Goal: Transaction & Acquisition: Purchase product/service

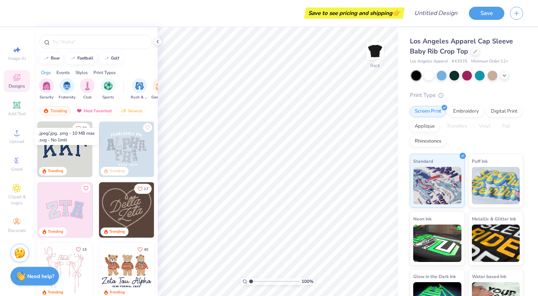
click at [17, 137] on div "Upload" at bounding box center [17, 136] width 26 height 22
click at [522, 12] on button "button" at bounding box center [516, 13] width 13 height 13
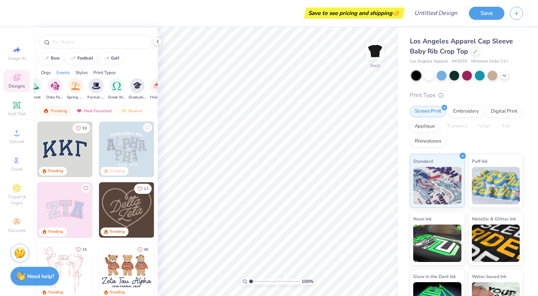
scroll to position [0, 235]
click at [85, 71] on div "Styles" at bounding box center [82, 72] width 12 height 7
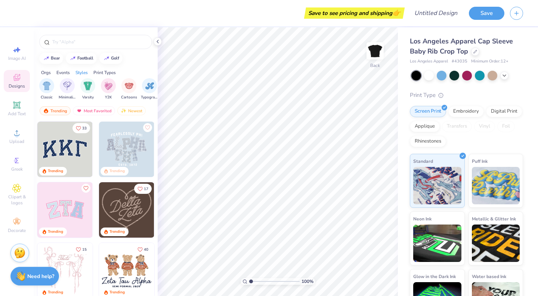
scroll to position [0, 392]
click at [61, 83] on div "filter for Minimalist" at bounding box center [66, 85] width 15 height 15
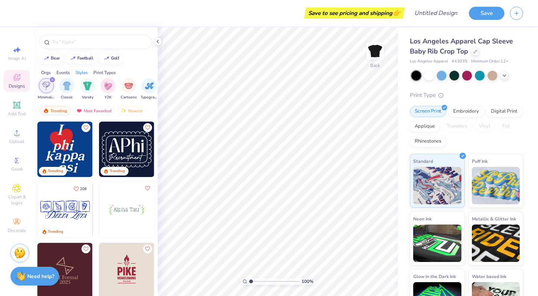
click at [85, 85] on img "filter for Varsity" at bounding box center [87, 86] width 9 height 9
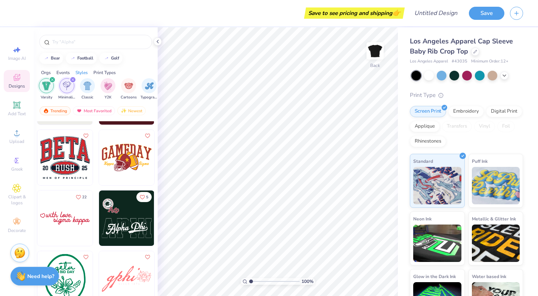
scroll to position [2181, 0]
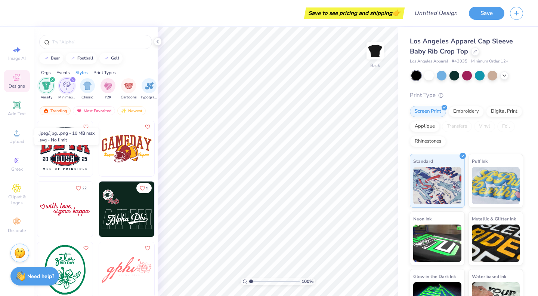
click at [15, 139] on span "Upload" at bounding box center [16, 141] width 15 height 6
click at [80, 93] on div "Classic" at bounding box center [87, 89] width 15 height 22
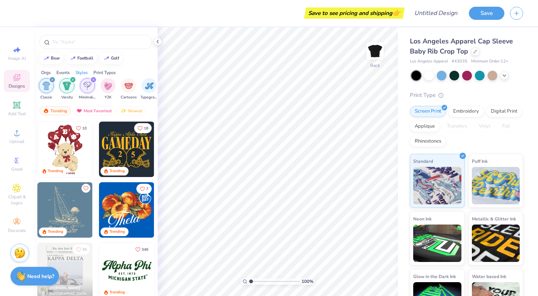
click at [100, 86] on div "Classic Varsity Minimalist Y2K Cartoons Typography Handdrawn Grunge 60s & 70s 8…" at bounding box center [143, 89] width 208 height 22
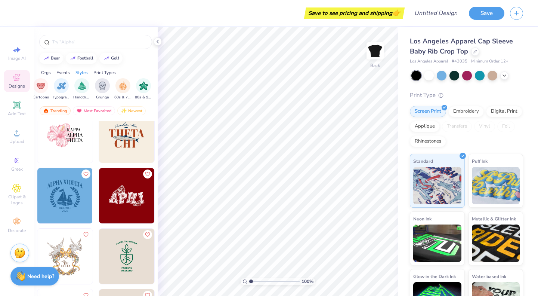
scroll to position [0, 480]
click at [59, 87] on img "filter for Typography" at bounding box center [61, 86] width 9 height 9
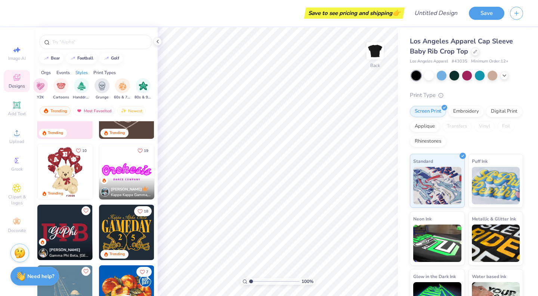
scroll to position [98, 0]
click at [502, 77] on icon at bounding box center [505, 76] width 6 height 6
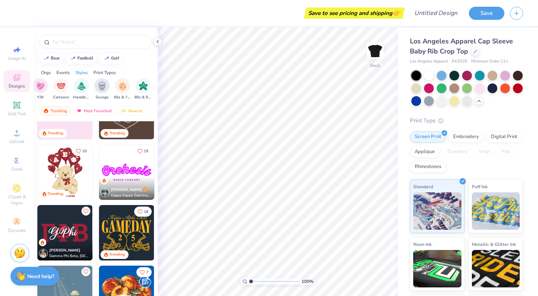
click at [421, 99] on div at bounding box center [417, 101] width 10 height 10
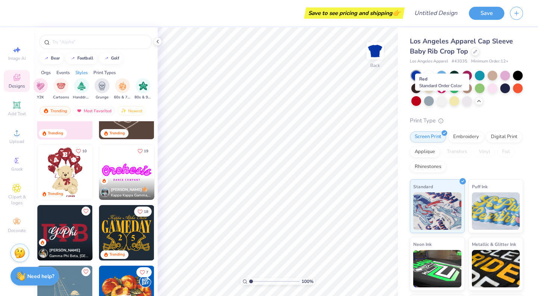
click at [421, 99] on div at bounding box center [417, 101] width 10 height 10
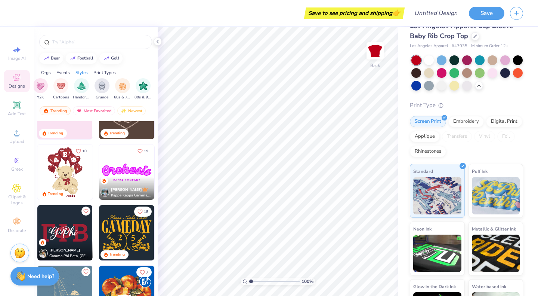
click at [421, 88] on div at bounding box center [417, 86] width 10 height 10
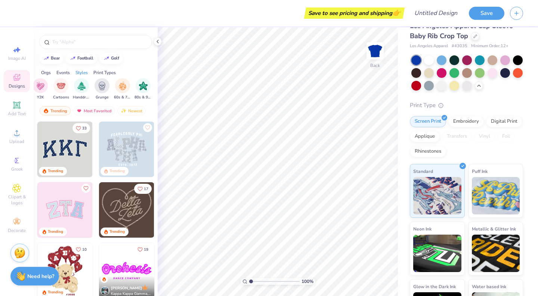
click at [61, 199] on img at bounding box center [64, 209] width 55 height 55
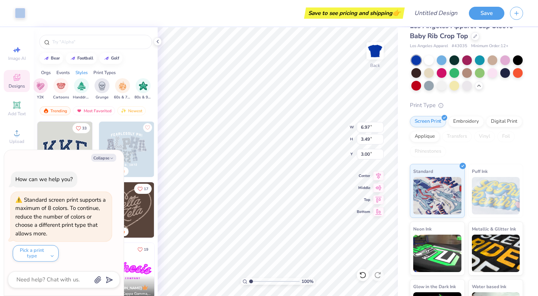
type textarea "x"
type input "2.36"
type input "3.10"
type input "3.25"
click at [98, 154] on button "Collapse" at bounding box center [103, 158] width 25 height 8
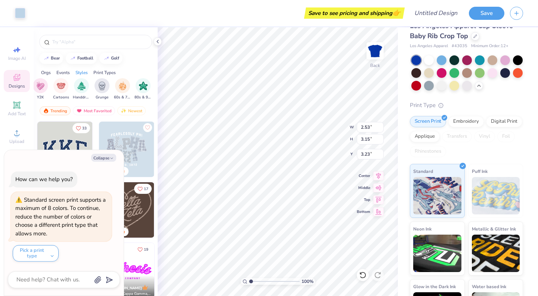
type textarea "x"
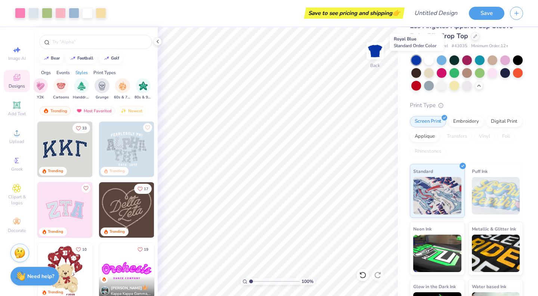
click at [414, 60] on div at bounding box center [417, 60] width 10 height 10
click at [431, 62] on div at bounding box center [429, 60] width 10 height 10
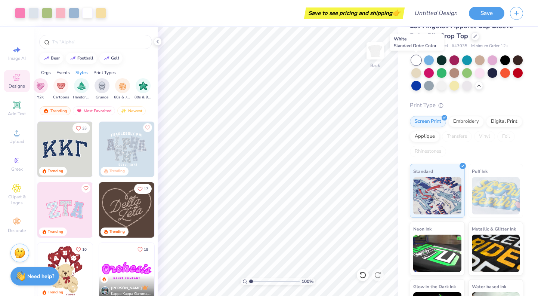
click at [417, 59] on div at bounding box center [417, 60] width 10 height 10
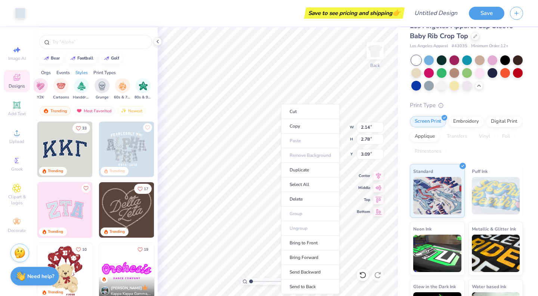
type input "2.14"
type input "2.78"
type input "3.09"
click at [298, 110] on li "Cut" at bounding box center [310, 111] width 59 height 15
click at [291, 115] on li "Cut" at bounding box center [311, 111] width 59 height 15
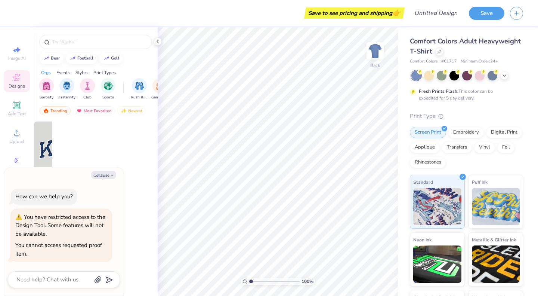
type textarea "x"
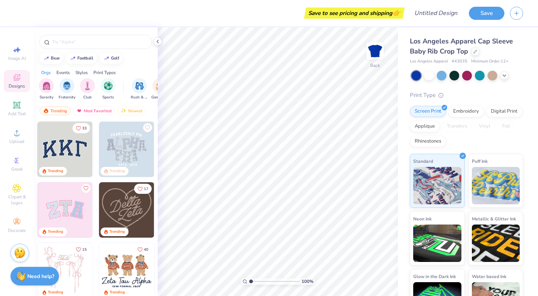
click at [15, 109] on icon at bounding box center [16, 105] width 9 height 9
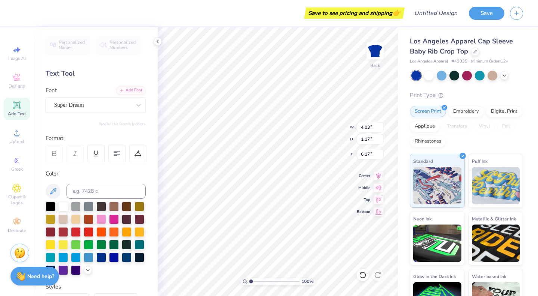
scroll to position [6, 1]
type textarea "[PERSON_NAME]"
click at [119, 218] on div at bounding box center [114, 219] width 10 height 10
type input "1.45"
click at [488, 13] on button "Save" at bounding box center [487, 13] width 36 height 13
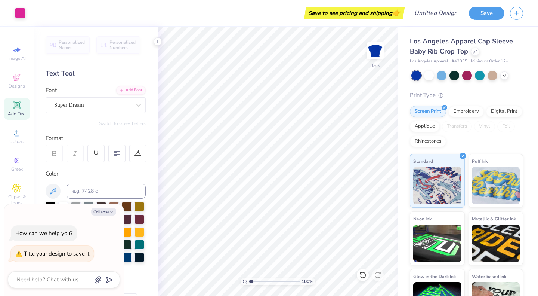
click at [157, 42] on icon at bounding box center [158, 42] width 6 height 6
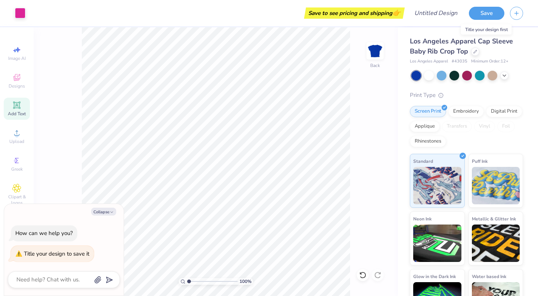
click at [487, 10] on button "Save" at bounding box center [487, 13] width 36 height 13
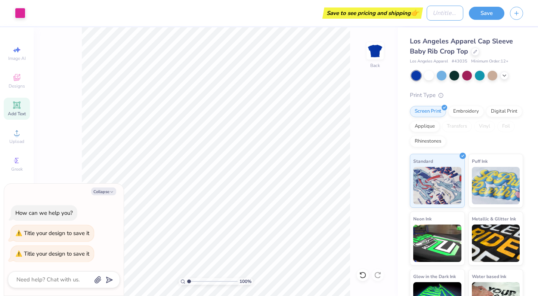
type textarea "x"
click at [444, 15] on input "Design Title" at bounding box center [445, 13] width 37 height 15
type input "h"
type textarea "x"
type input "ha"
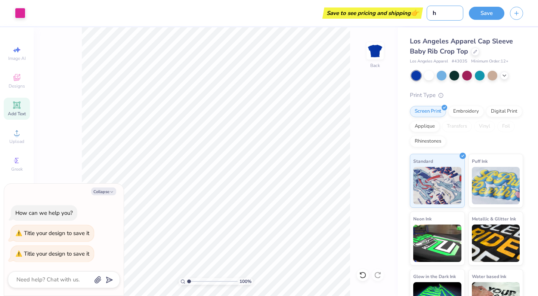
type textarea "x"
type input "haz"
type textarea "x"
type input "haze"
type textarea "x"
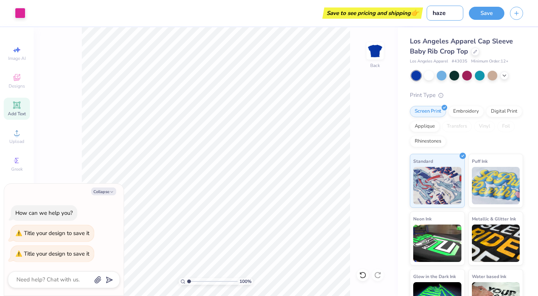
type input "[PERSON_NAME]"
type textarea "x"
type input "[PERSON_NAME]"
click at [484, 12] on button "Save" at bounding box center [487, 13] width 36 height 13
type textarea "x"
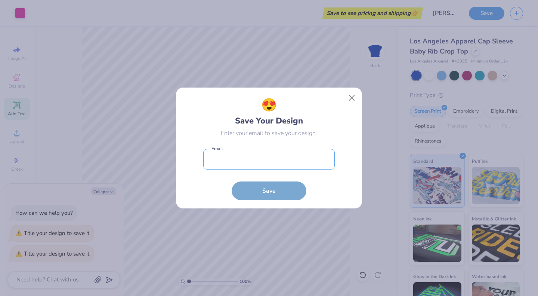
click at [273, 157] on input "email" at bounding box center [269, 159] width 132 height 21
type input "[PERSON_NAME][EMAIL_ADDRESS][DOMAIN_NAME]"
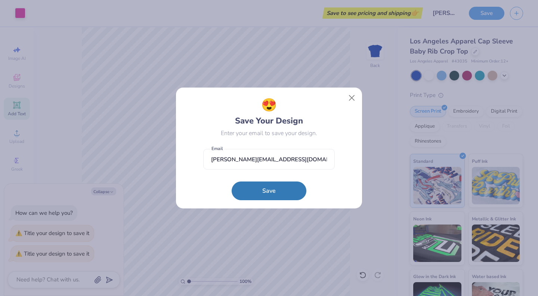
click at [270, 189] on button "Save" at bounding box center [269, 190] width 75 height 19
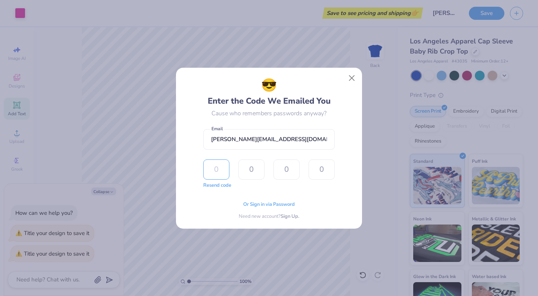
type input "2"
type input "9"
type input "5"
type input "9"
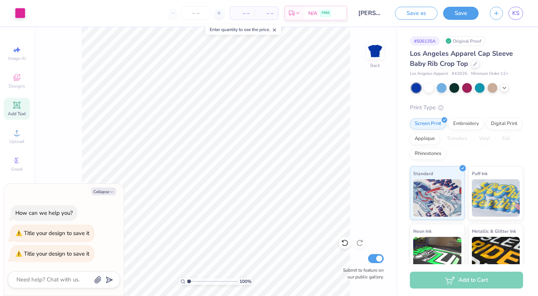
click at [458, 8] on button "Save" at bounding box center [461, 13] width 36 height 13
click at [488, 196] on img at bounding box center [496, 197] width 48 height 37
click at [427, 197] on img at bounding box center [438, 197] width 48 height 37
type textarea "x"
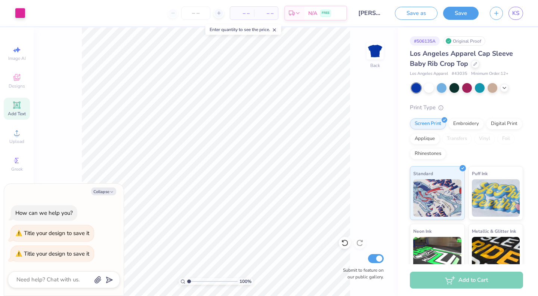
click at [470, 280] on div "Add to Cart" at bounding box center [466, 279] width 113 height 17
click at [453, 282] on div "Add to Cart" at bounding box center [466, 279] width 113 height 17
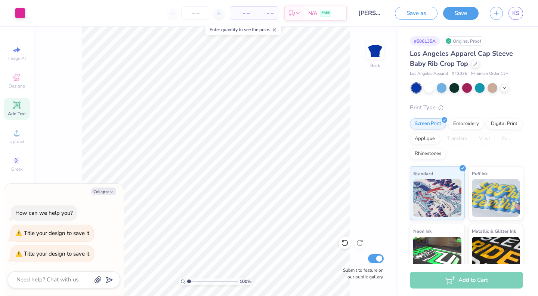
click at [450, 283] on div "Add to Cart" at bounding box center [466, 279] width 113 height 17
click at [462, 264] on div "Add to Cart" at bounding box center [468, 280] width 140 height 32
click at [149, 13] on div "– – Per Item – – Total Est. Delivery N/A FREE" at bounding box center [189, 13] width 316 height 26
click at [201, 15] on input "number" at bounding box center [195, 12] width 29 height 13
click at [216, 14] on icon at bounding box center [218, 12] width 5 height 5
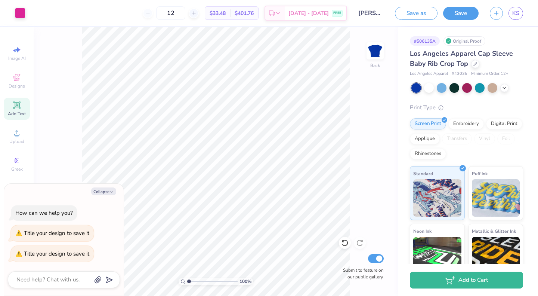
click at [157, 14] on div "12" at bounding box center [171, 12] width 56 height 13
click at [184, 15] on input "12" at bounding box center [170, 12] width 29 height 13
type input "1"
type input "12"
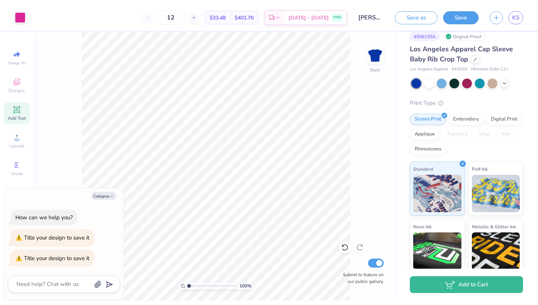
scroll to position [71, 0]
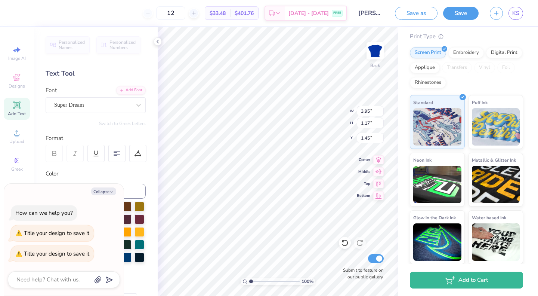
click at [507, 36] on div "Print Type" at bounding box center [466, 36] width 113 height 9
click at [61, 17] on div "12 $33.48 Per Item $401.76 Total Est. Delivery [DATE] - [DATE] FREE" at bounding box center [184, 13] width 327 height 26
click at [512, 16] on link "KS" at bounding box center [516, 13] width 15 height 13
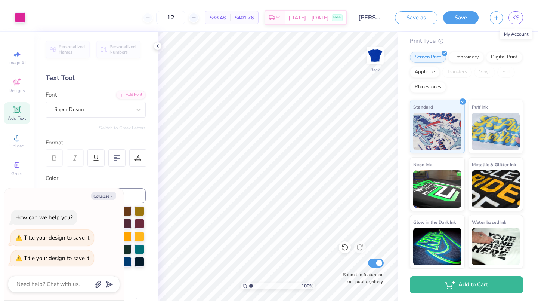
scroll to position [62, 0]
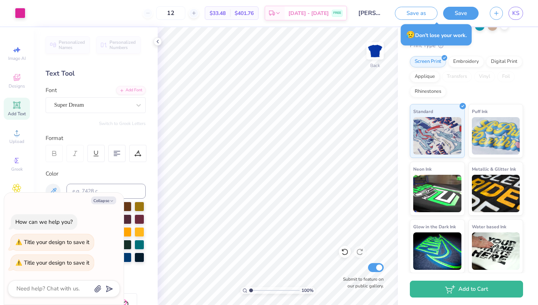
type textarea "x"
